Goal: Task Accomplishment & Management: Manage account settings

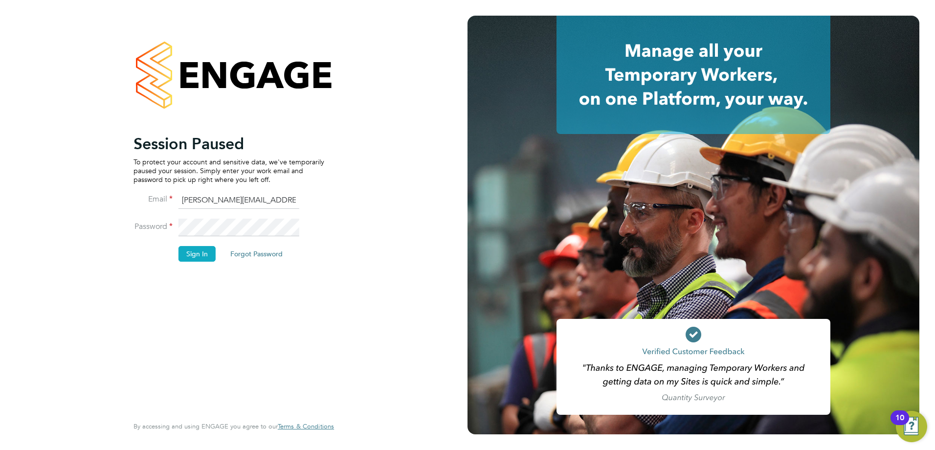
click at [189, 253] on button "Sign In" at bounding box center [197, 254] width 37 height 16
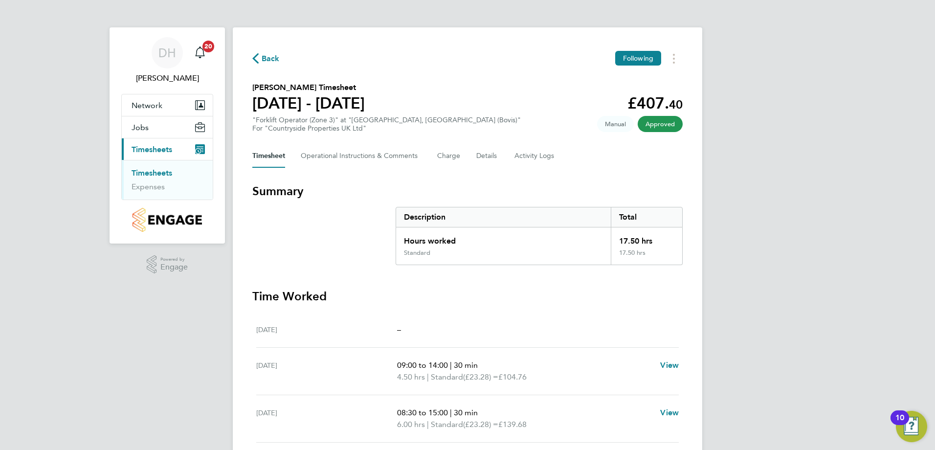
click at [151, 175] on link "Timesheets" at bounding box center [152, 172] width 41 height 9
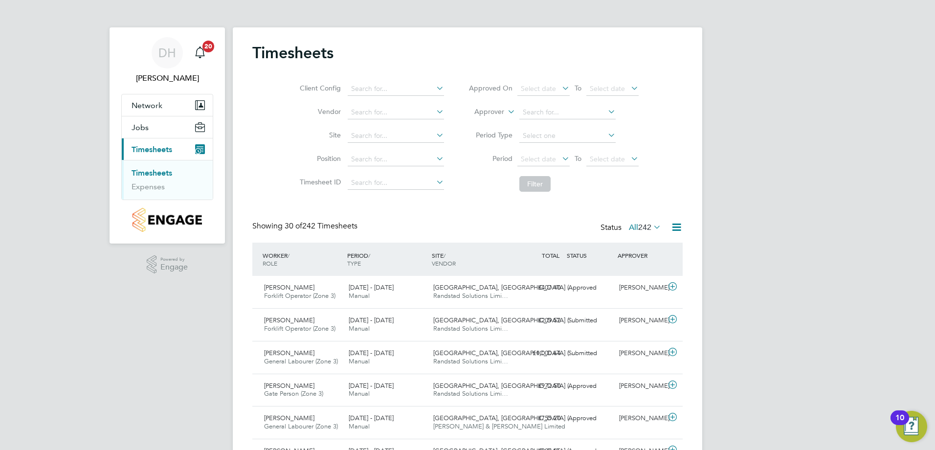
click at [652, 228] on icon at bounding box center [652, 227] width 0 height 14
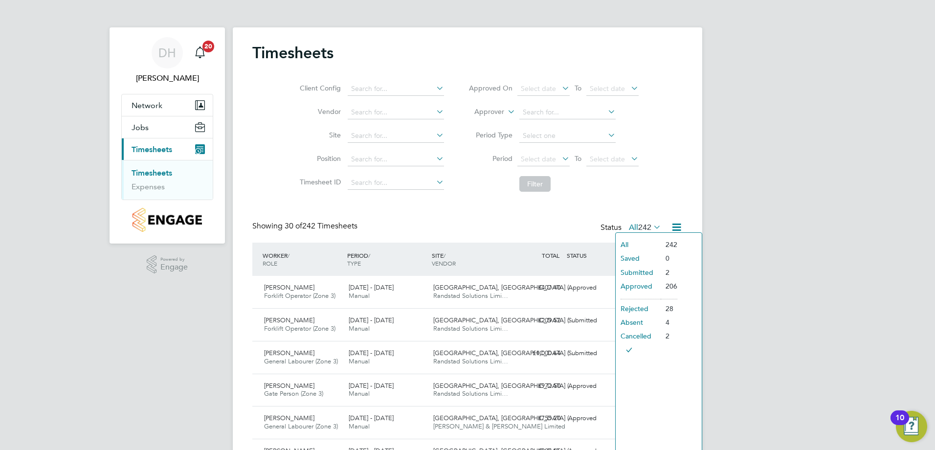
click at [631, 272] on li "Submitted" at bounding box center [638, 273] width 45 height 14
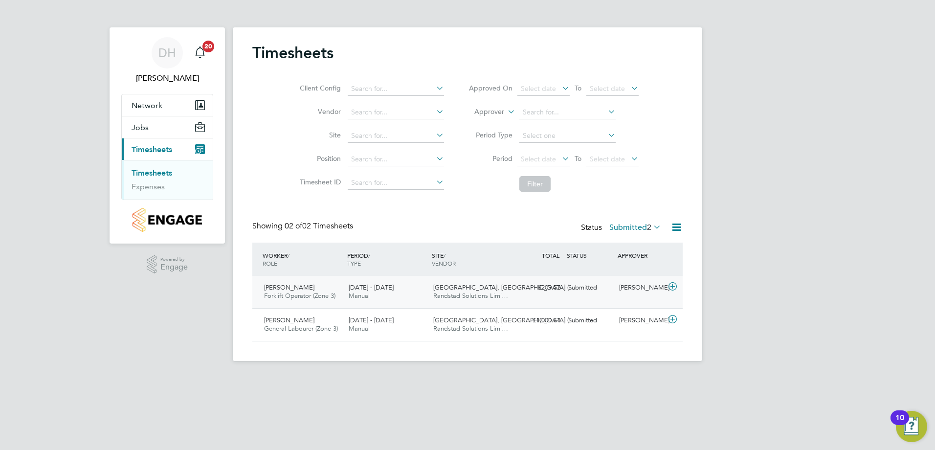
click at [580, 288] on div "Submitted" at bounding box center [590, 288] width 51 height 16
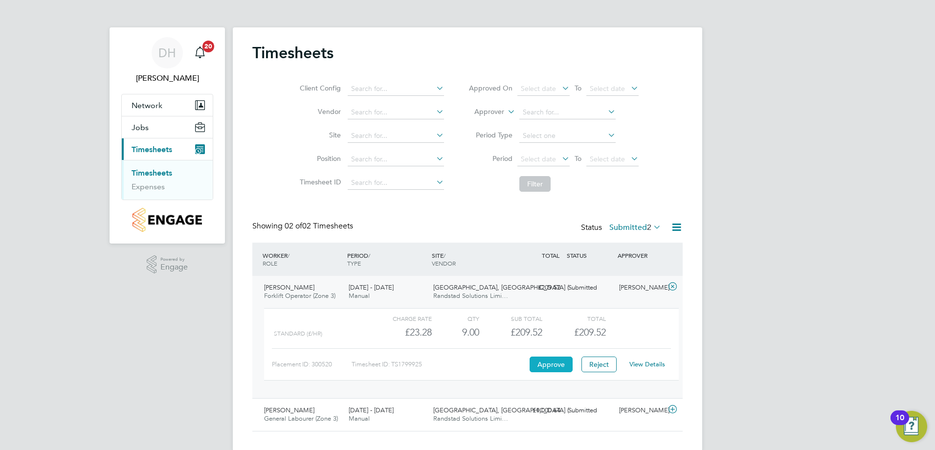
click at [554, 366] on button "Approve" at bounding box center [551, 365] width 43 height 16
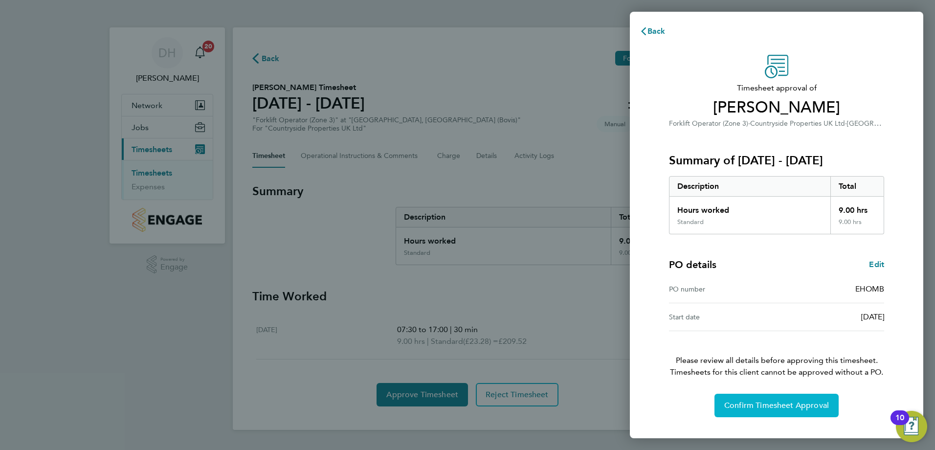
click at [771, 407] on span "Confirm Timesheet Approval" at bounding box center [776, 406] width 105 height 10
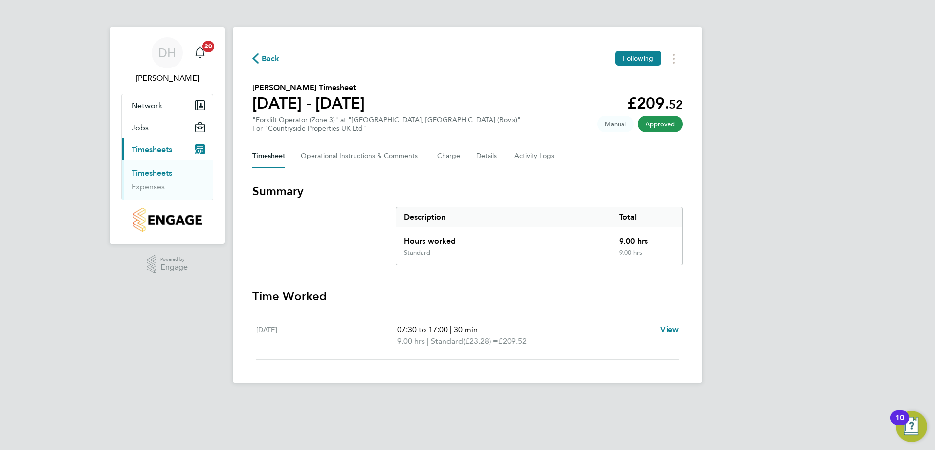
click at [150, 171] on link "Timesheets" at bounding box center [152, 172] width 41 height 9
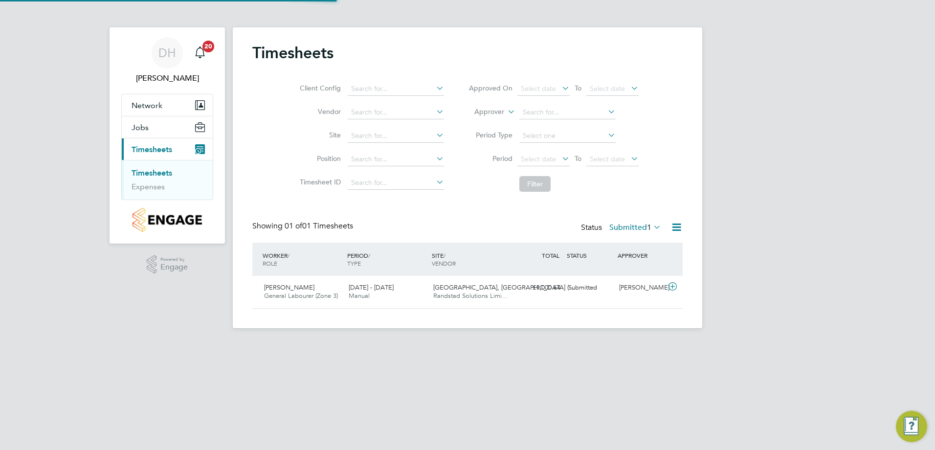
scroll to position [25, 85]
click at [141, 170] on link "Timesheets" at bounding box center [152, 172] width 41 height 9
click at [584, 288] on div "Submitted" at bounding box center [590, 288] width 51 height 16
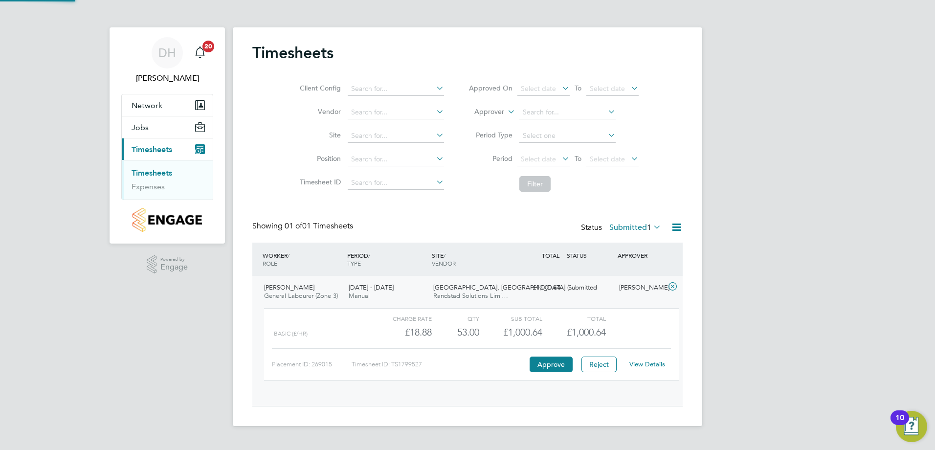
scroll to position [17, 95]
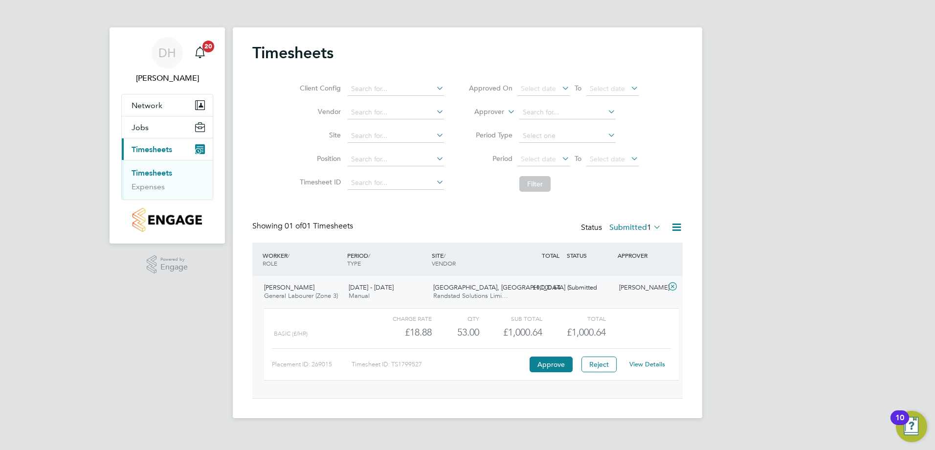
click at [638, 364] on link "View Details" at bounding box center [648, 364] width 36 height 8
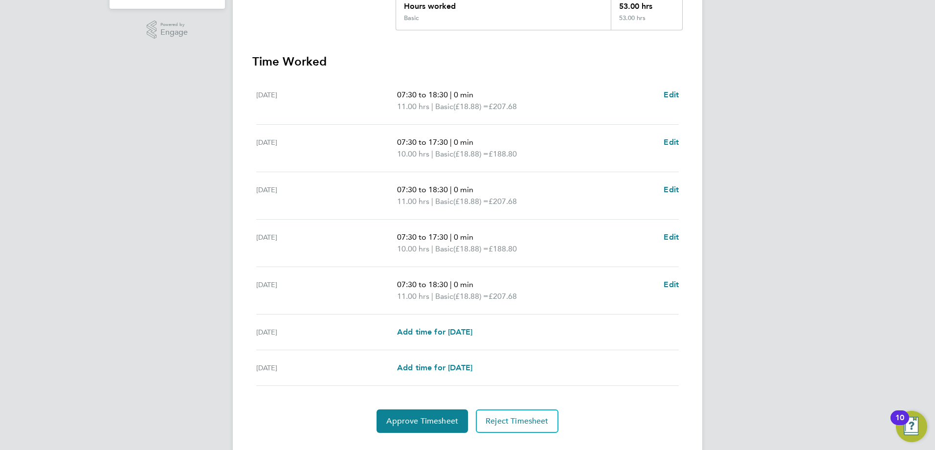
scroll to position [245, 0]
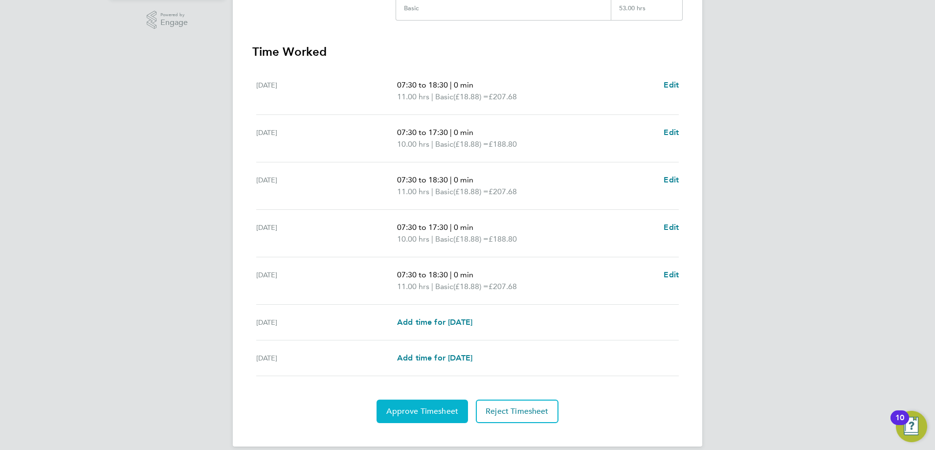
click at [419, 414] on span "Approve Timesheet" at bounding box center [422, 412] width 72 height 10
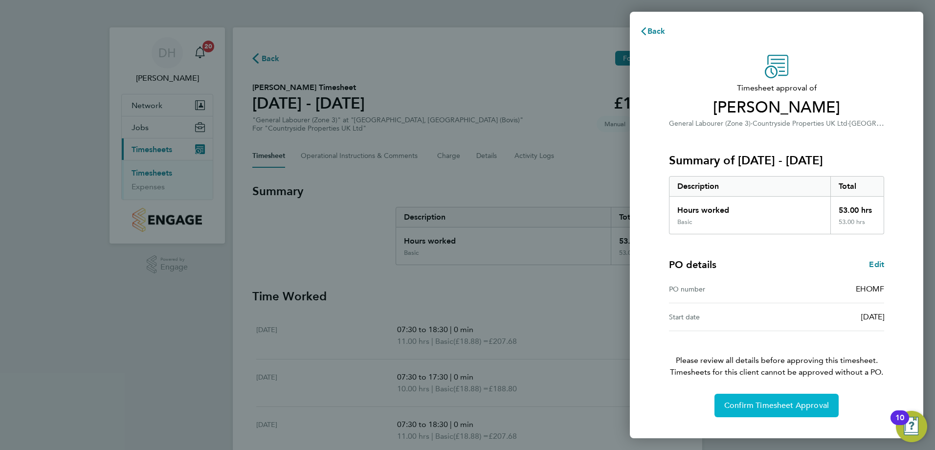
click at [764, 406] on span "Confirm Timesheet Approval" at bounding box center [776, 406] width 105 height 10
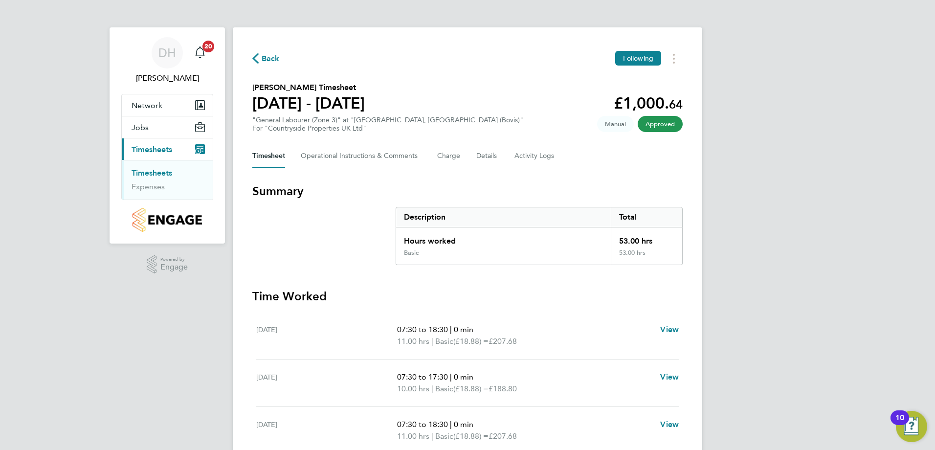
click at [149, 174] on link "Timesheets" at bounding box center [152, 172] width 41 height 9
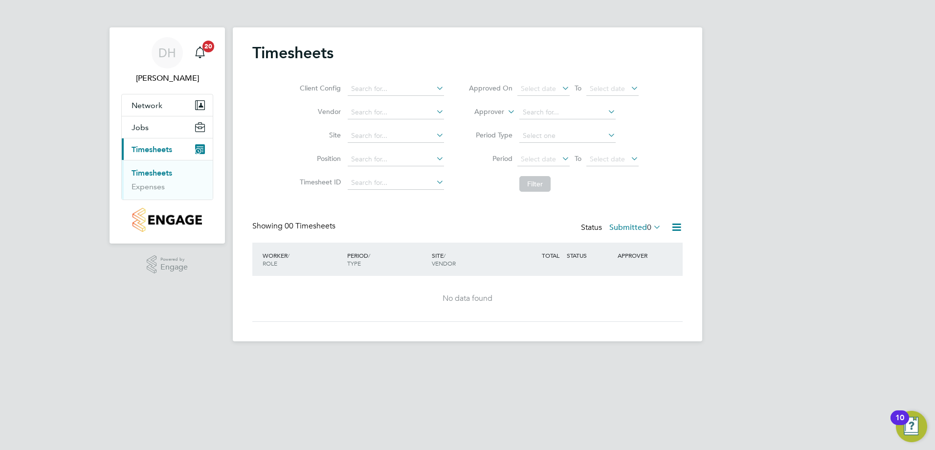
click at [652, 227] on icon at bounding box center [652, 227] width 0 height 14
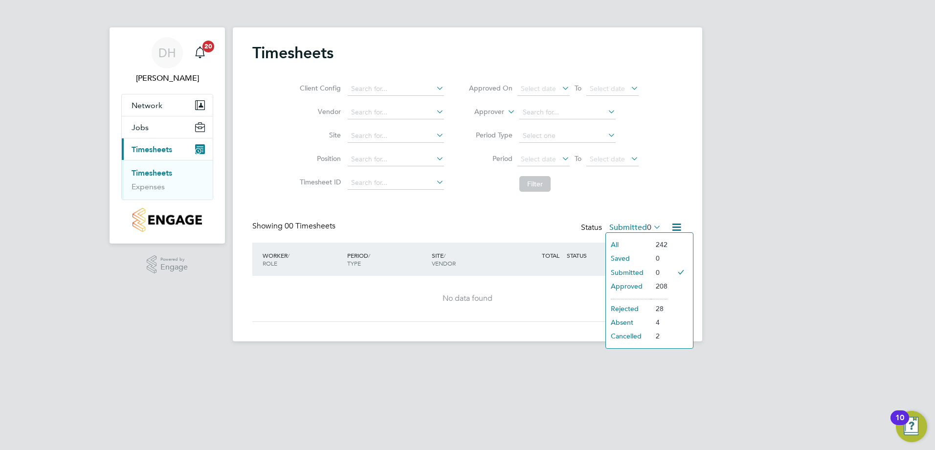
click at [617, 242] on li "All" at bounding box center [628, 245] width 45 height 14
